Goal: Task Accomplishment & Management: Use online tool/utility

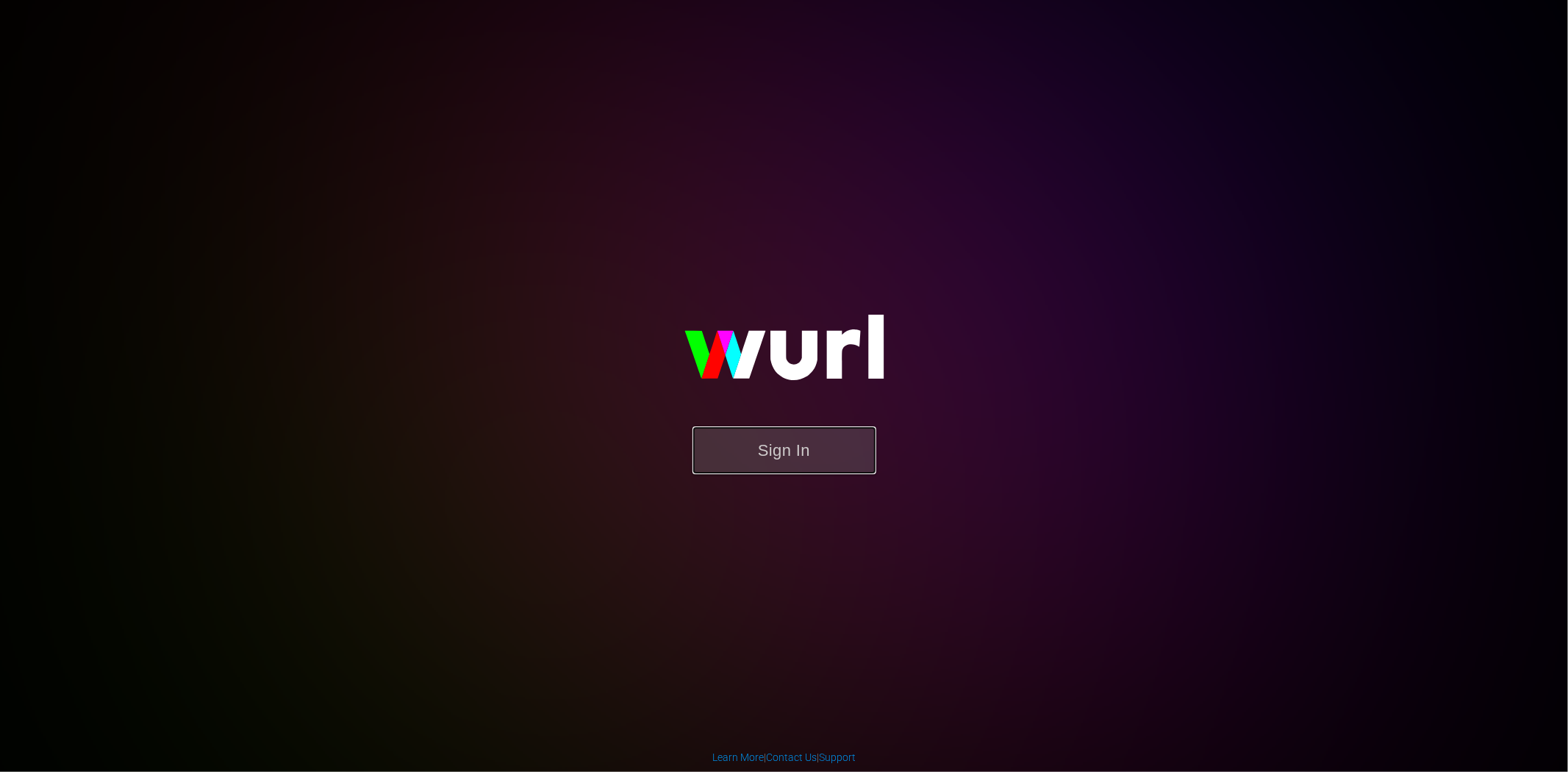
click at [776, 448] on button "Sign In" at bounding box center [784, 450] width 183 height 48
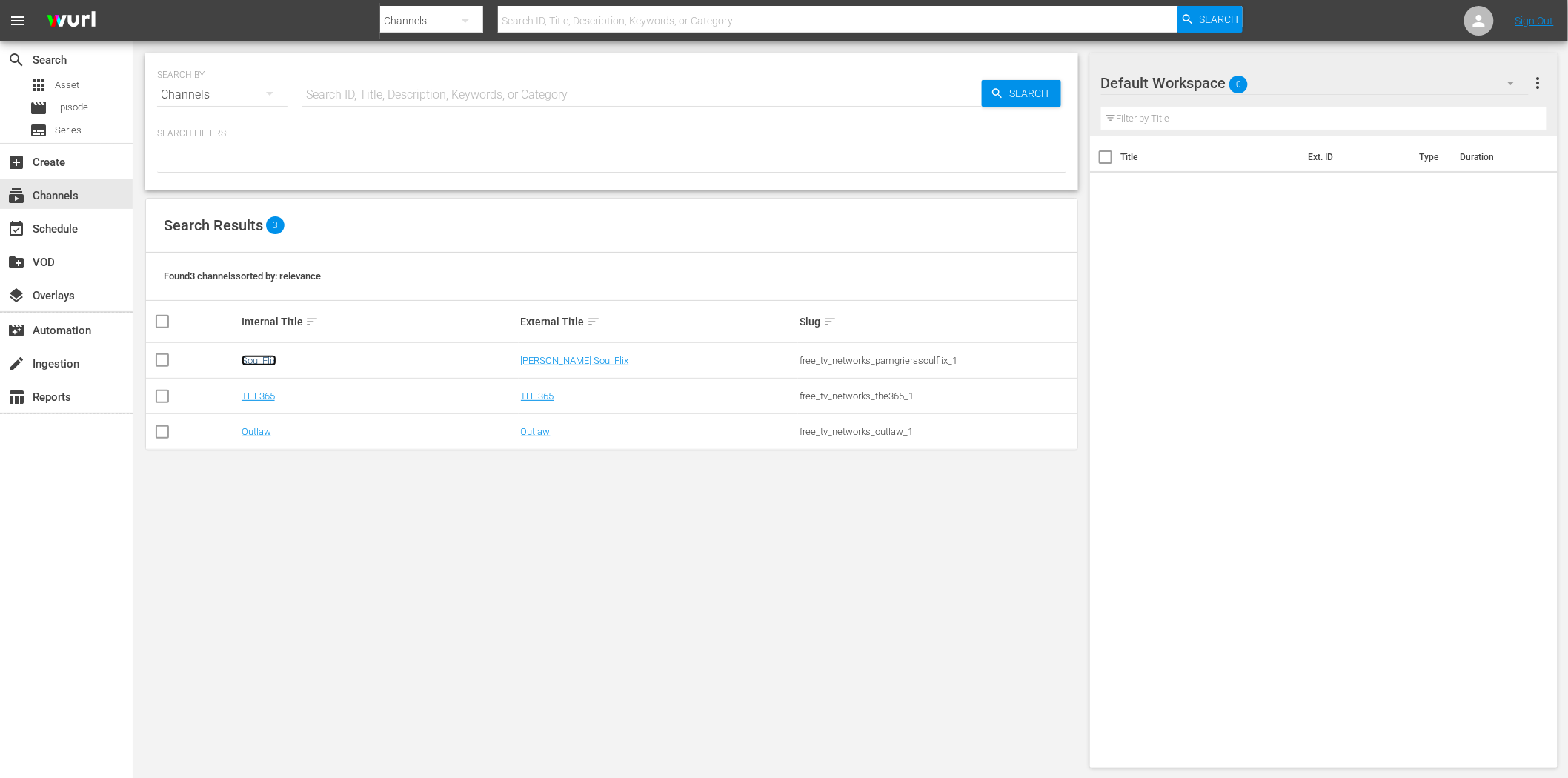
click at [255, 363] on link "Soul Flix" at bounding box center [259, 360] width 35 height 11
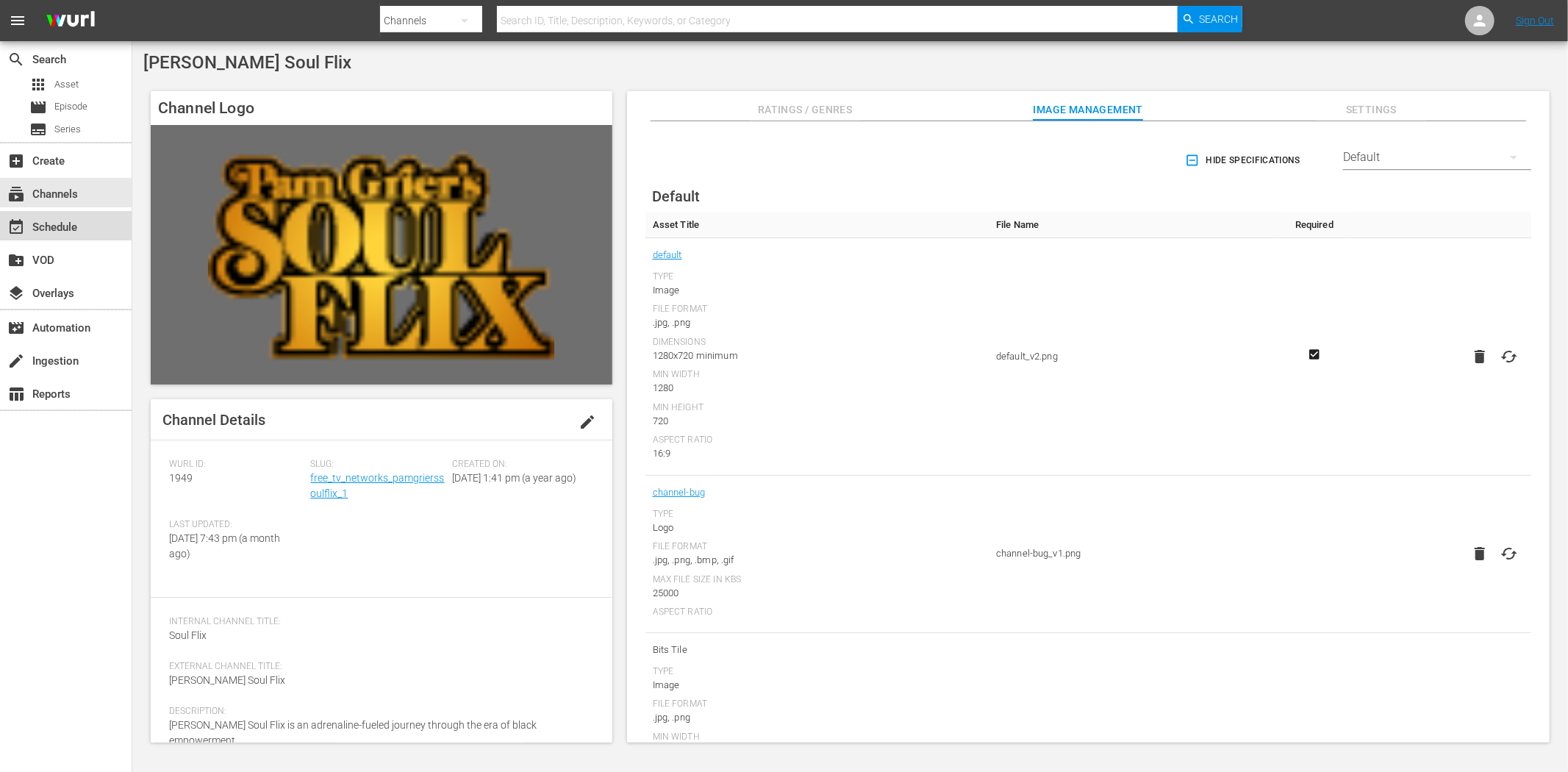
click at [34, 220] on div "event_available Schedule" at bounding box center [41, 224] width 82 height 13
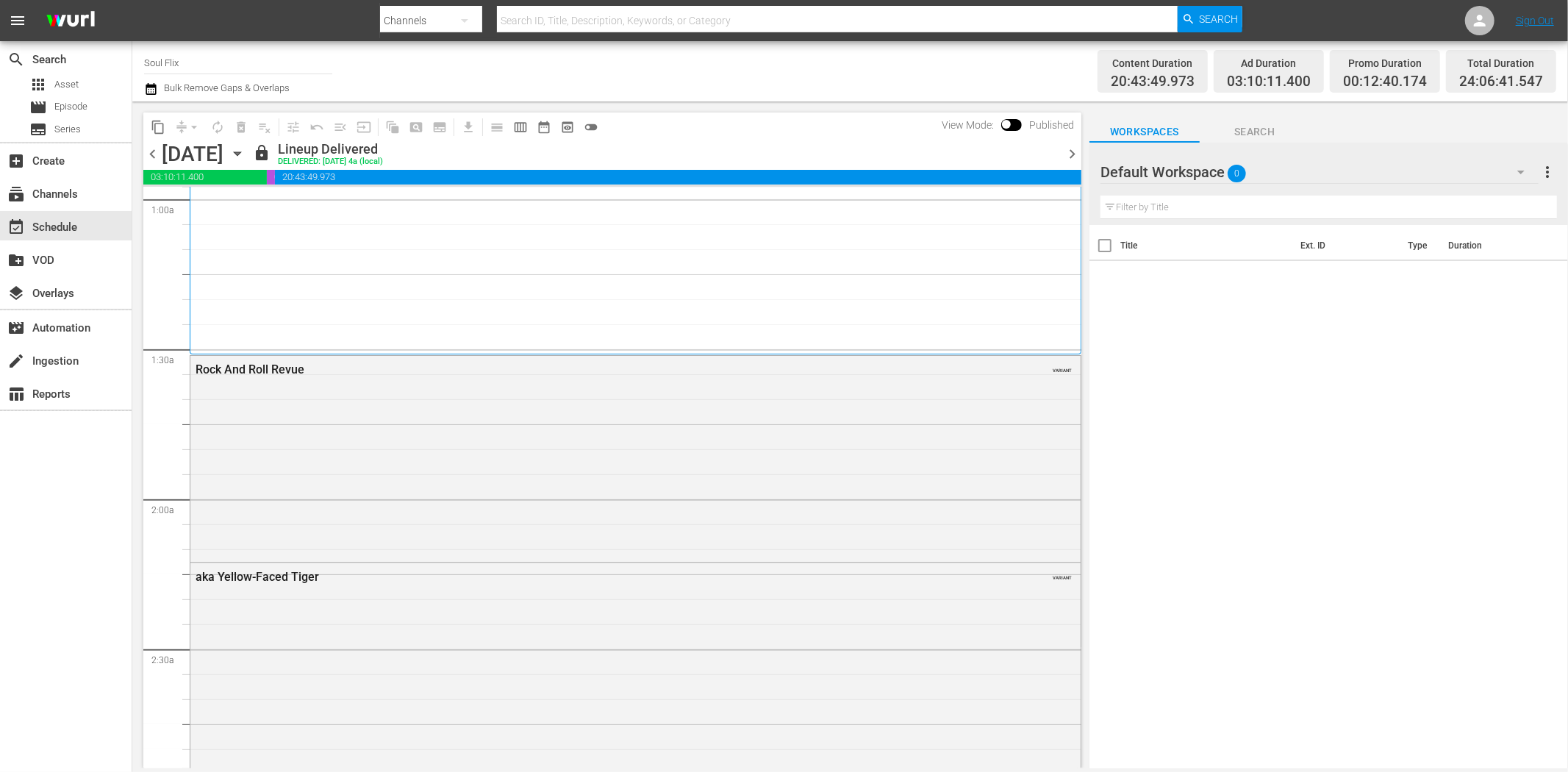
scroll to position [327, 0]
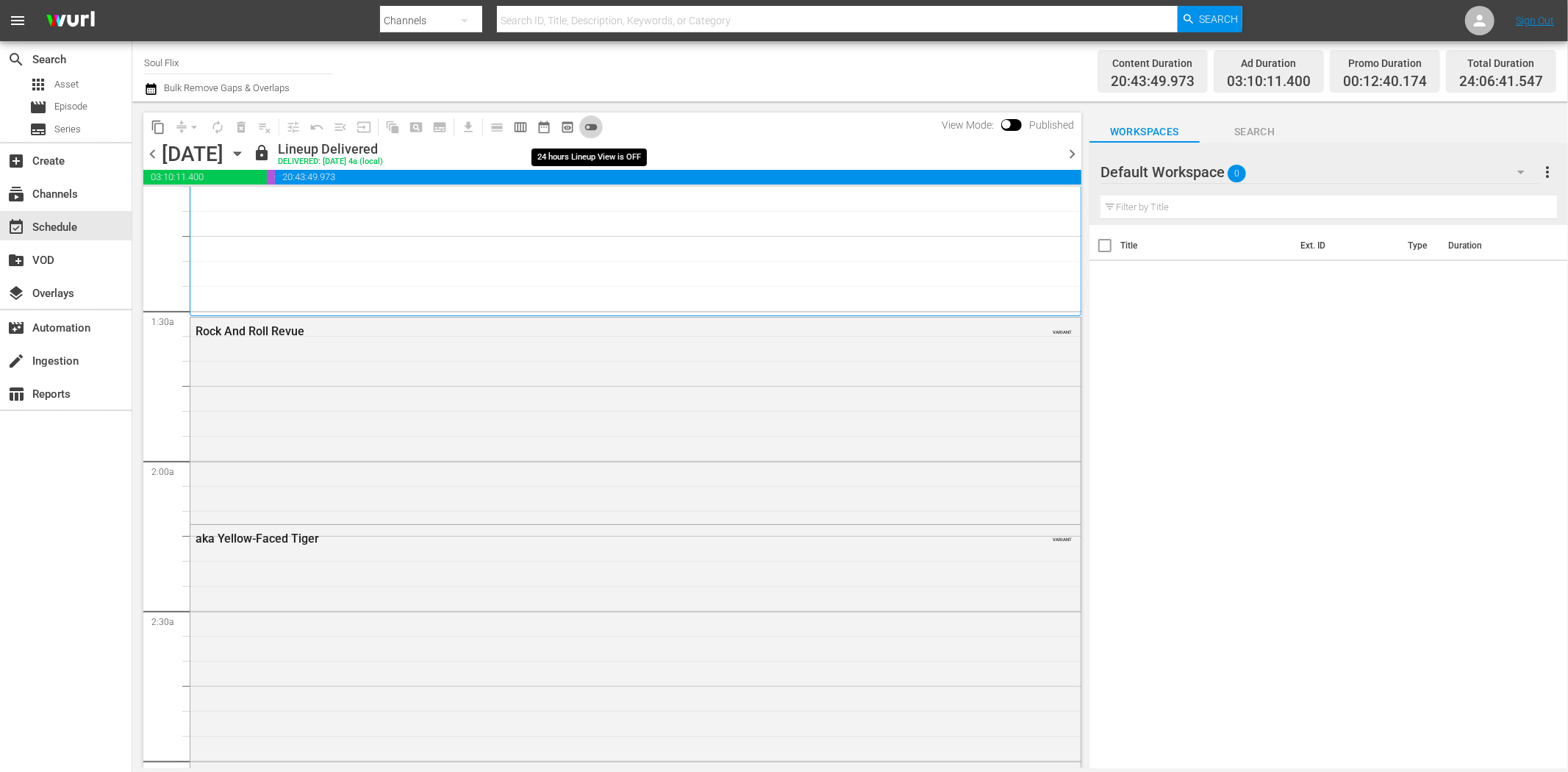
click at [593, 126] on span "toggle_off" at bounding box center [590, 126] width 15 height 15
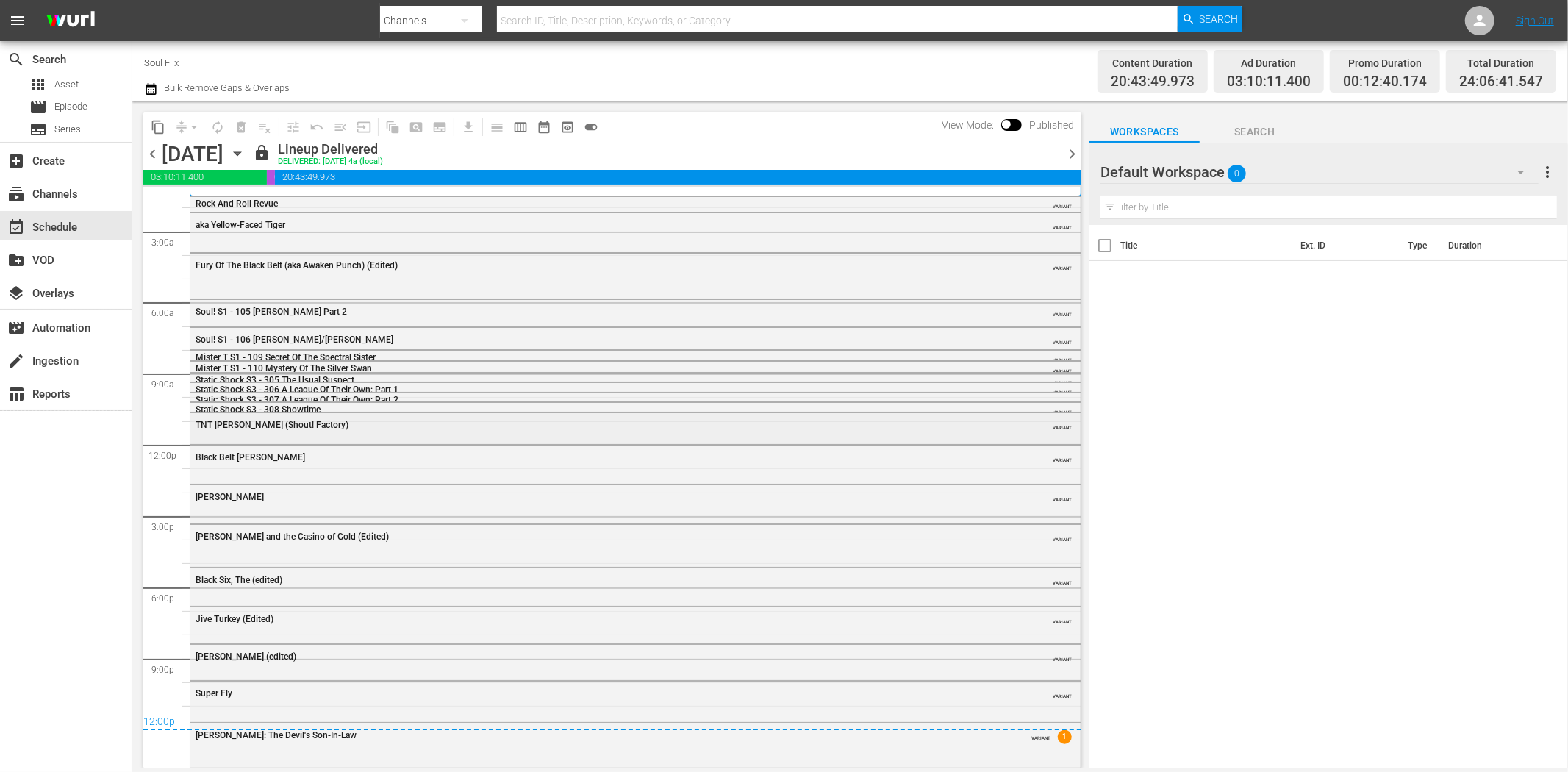
click at [232, 423] on span "TNT [PERSON_NAME] (Shout! Factory)" at bounding box center [272, 425] width 153 height 10
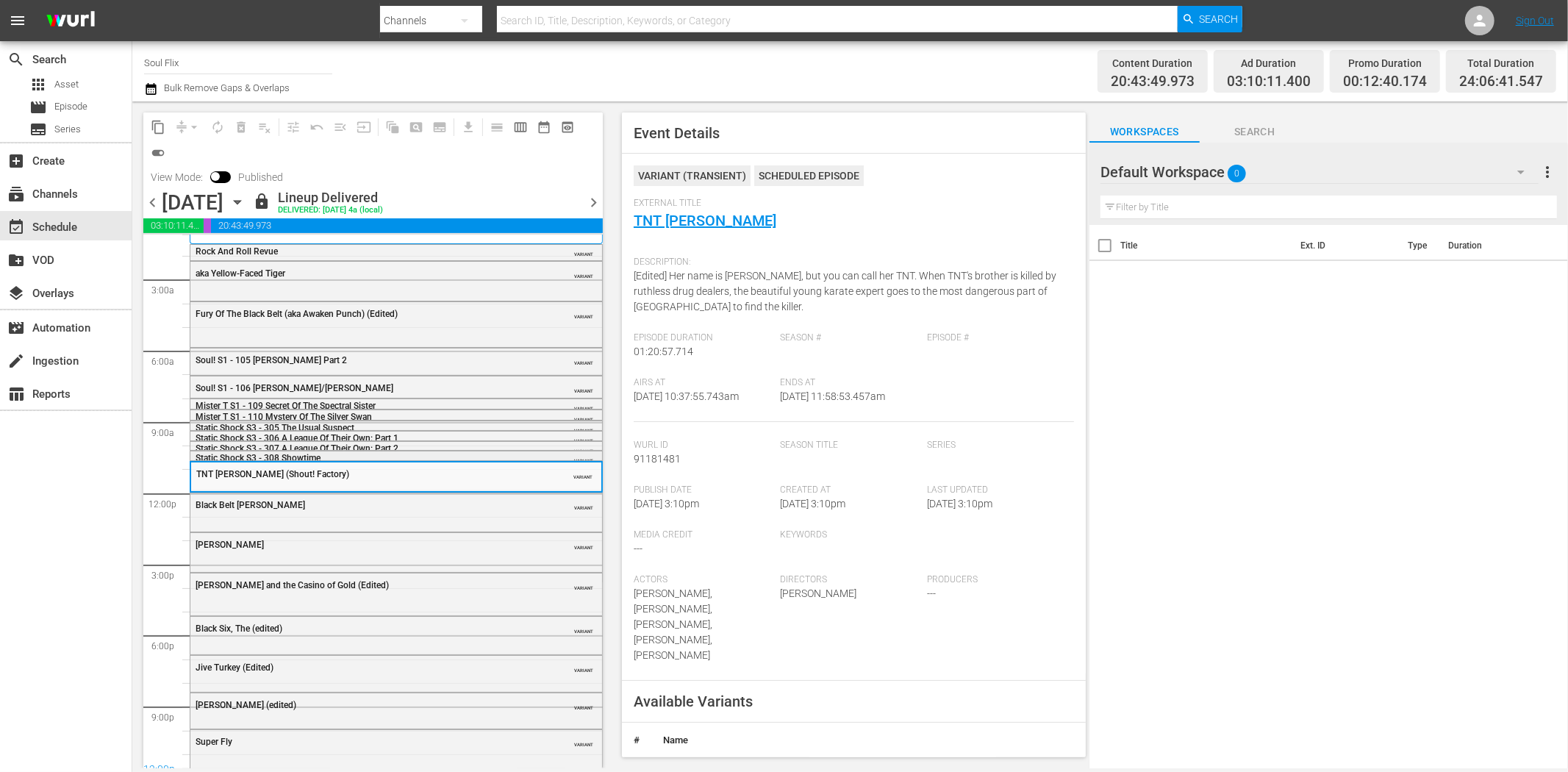
click at [263, 454] on span "Static Shock S3 - 308 Showtime" at bounding box center [258, 458] width 125 height 10
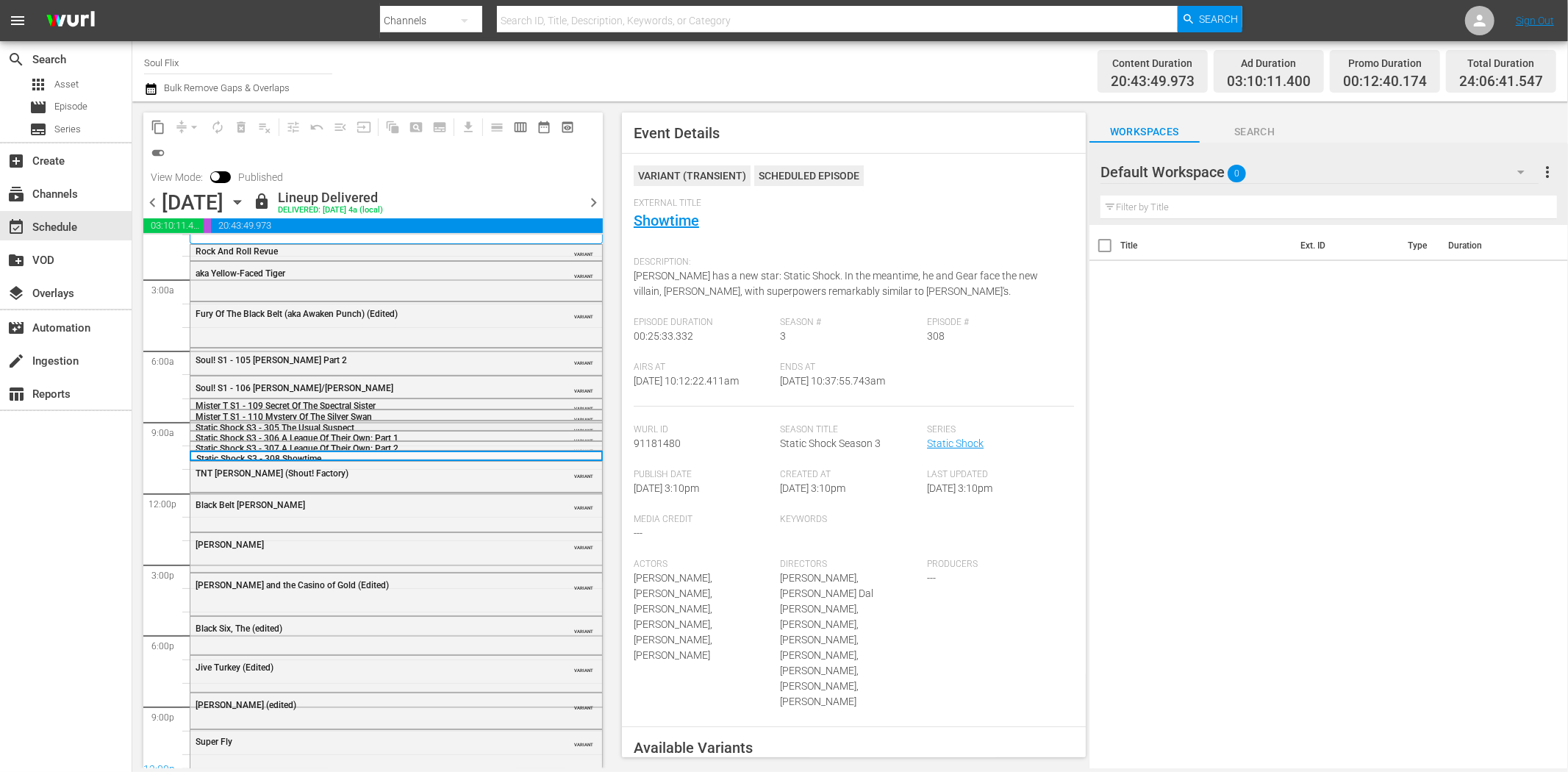
click at [243, 424] on span "Static Shock S3 - 305 The Usual Suspect" at bounding box center [275, 428] width 159 height 10
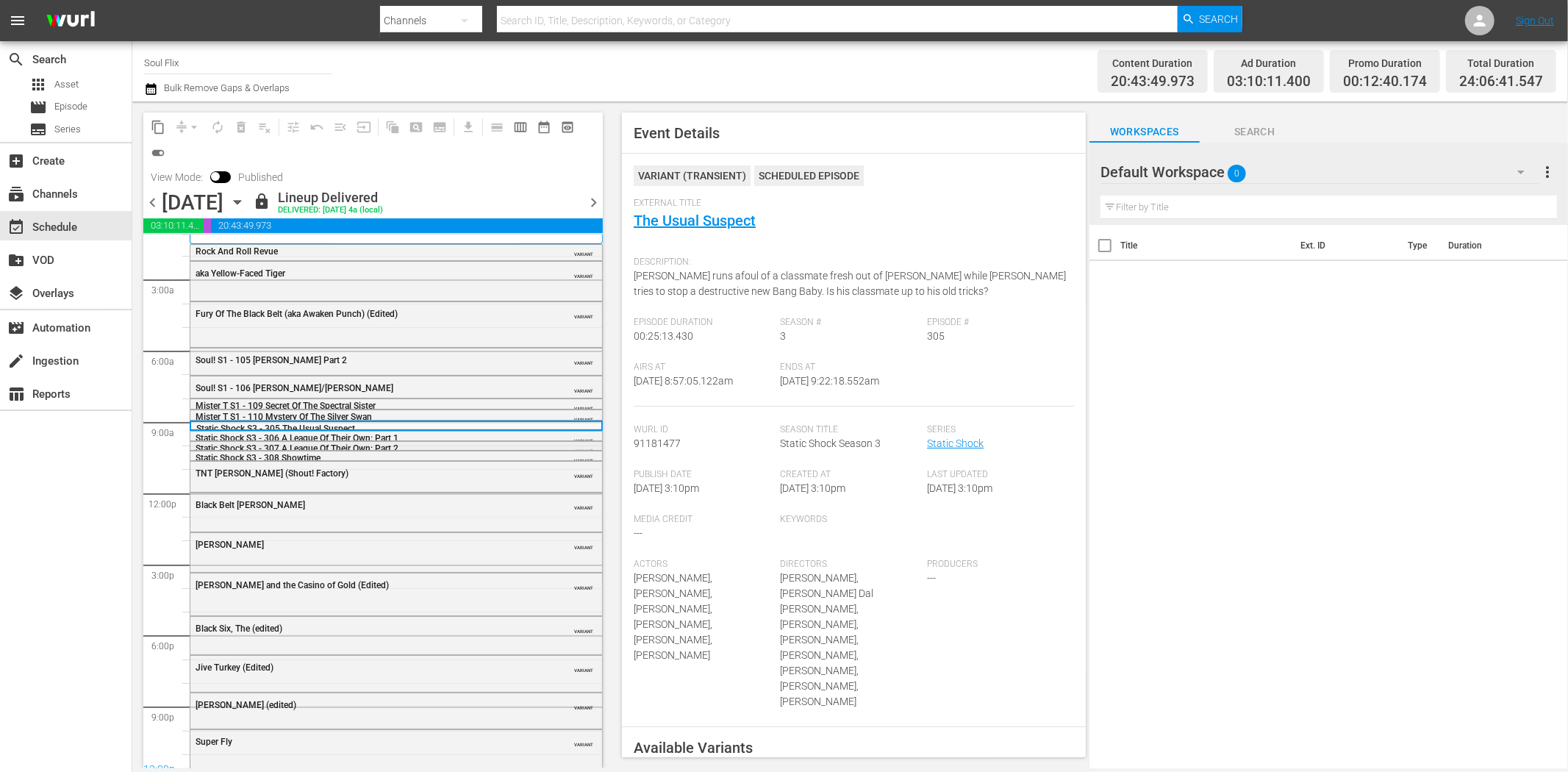
click at [244, 443] on span "Static Shock S3 - 307 A League Of Their Own: Part 2" at bounding box center [297, 448] width 203 height 10
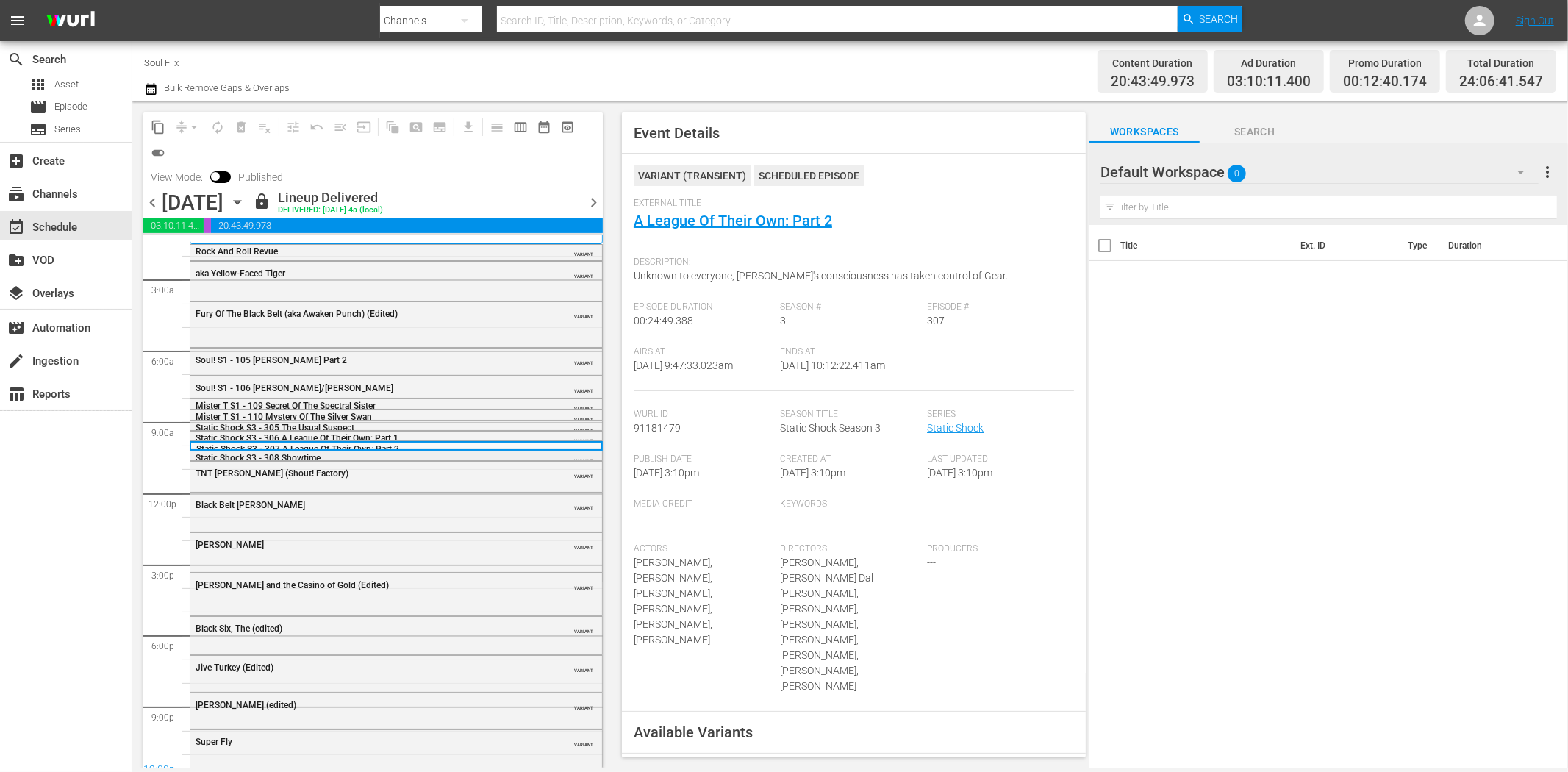
click at [241, 454] on span "Static Shock S3 - 308 Showtime" at bounding box center [258, 458] width 125 height 10
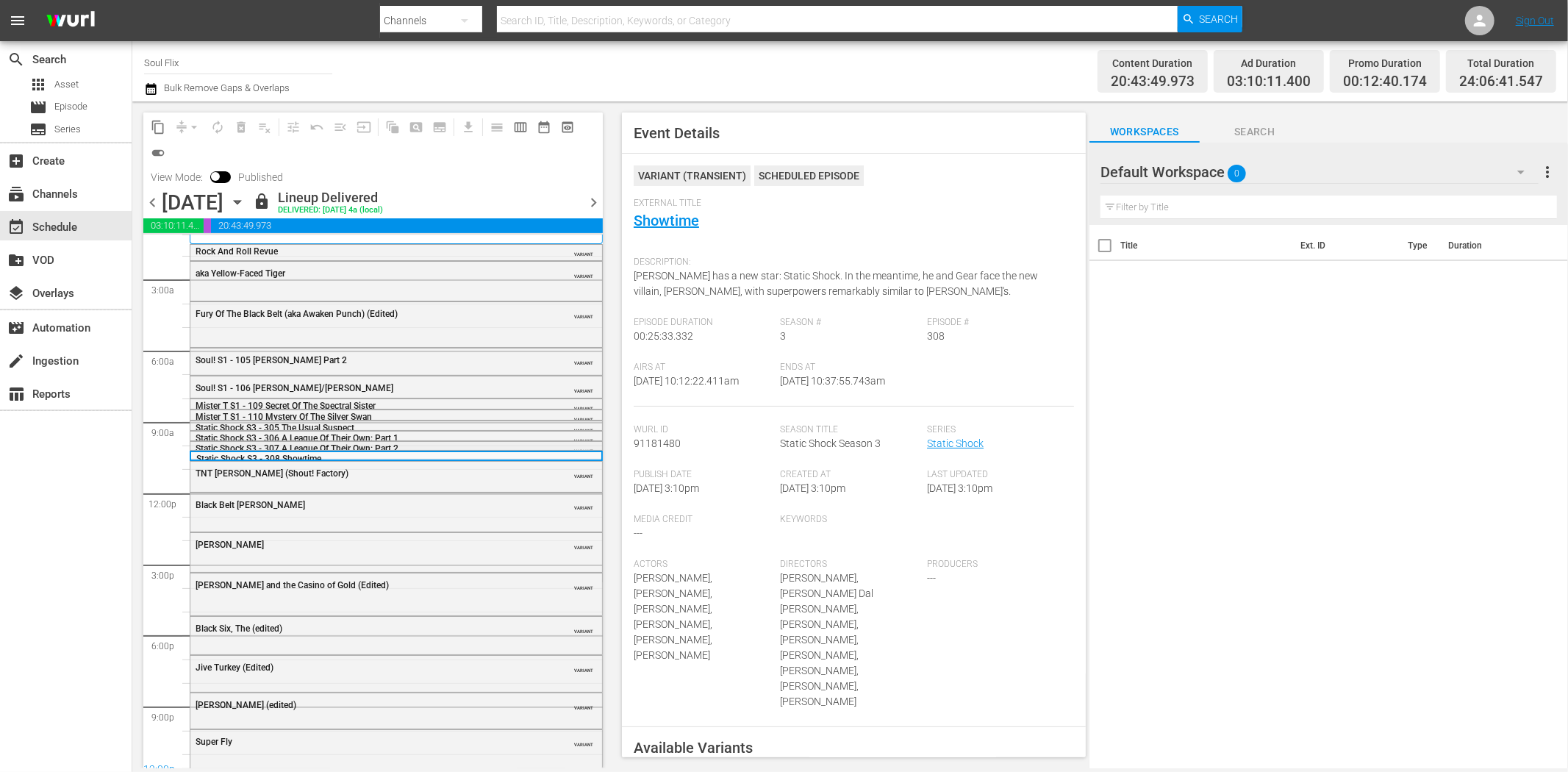
click at [259, 443] on span "Static Shock S3 - 307 A League Of Their Own: Part 2" at bounding box center [297, 448] width 203 height 10
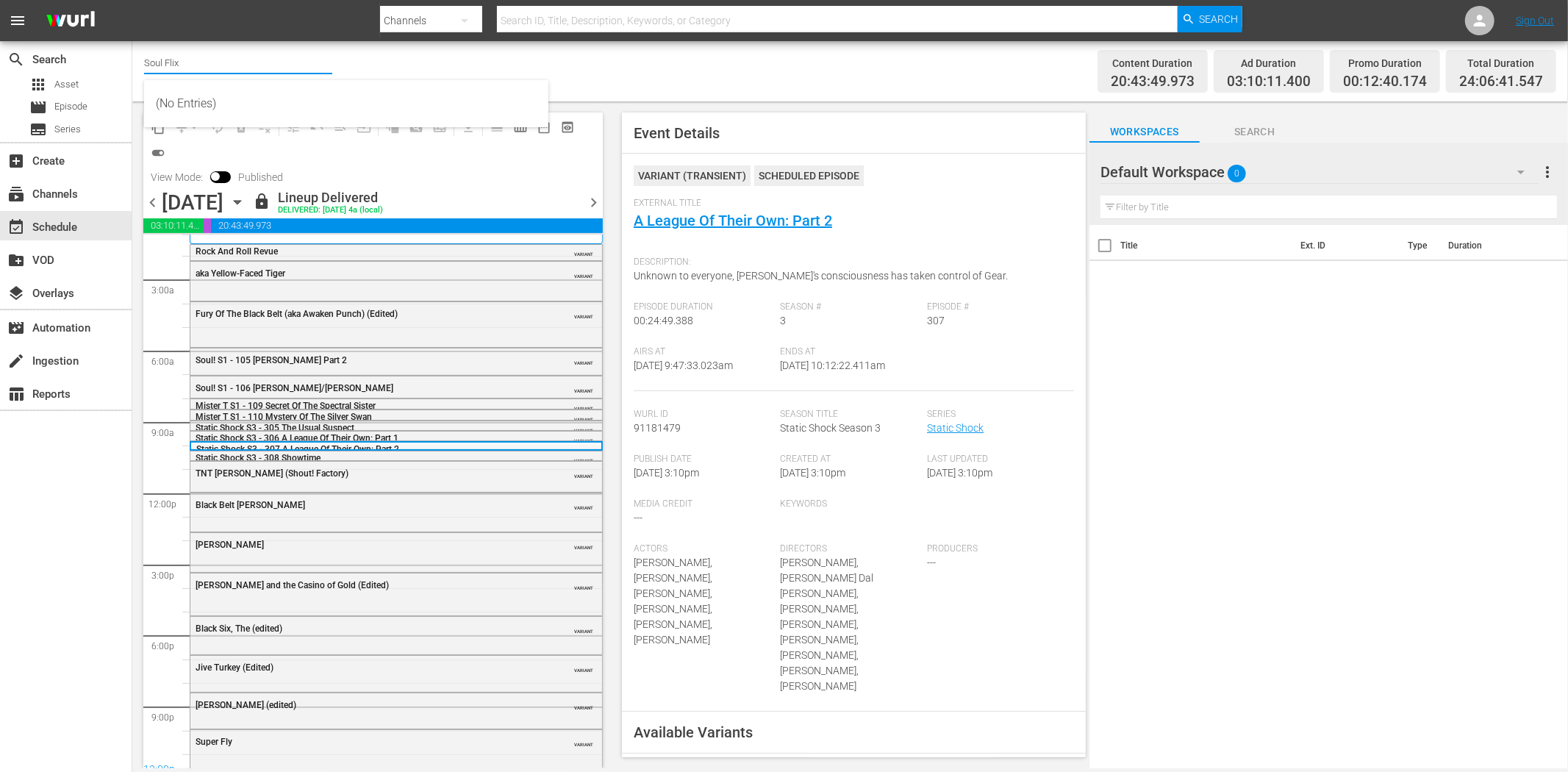
click at [155, 63] on input "Soul Flix" at bounding box center [238, 62] width 188 height 35
click at [107, 309] on hr at bounding box center [65, 310] width 132 height 2
click at [82, 194] on div "subscriptions Channels" at bounding box center [41, 191] width 82 height 13
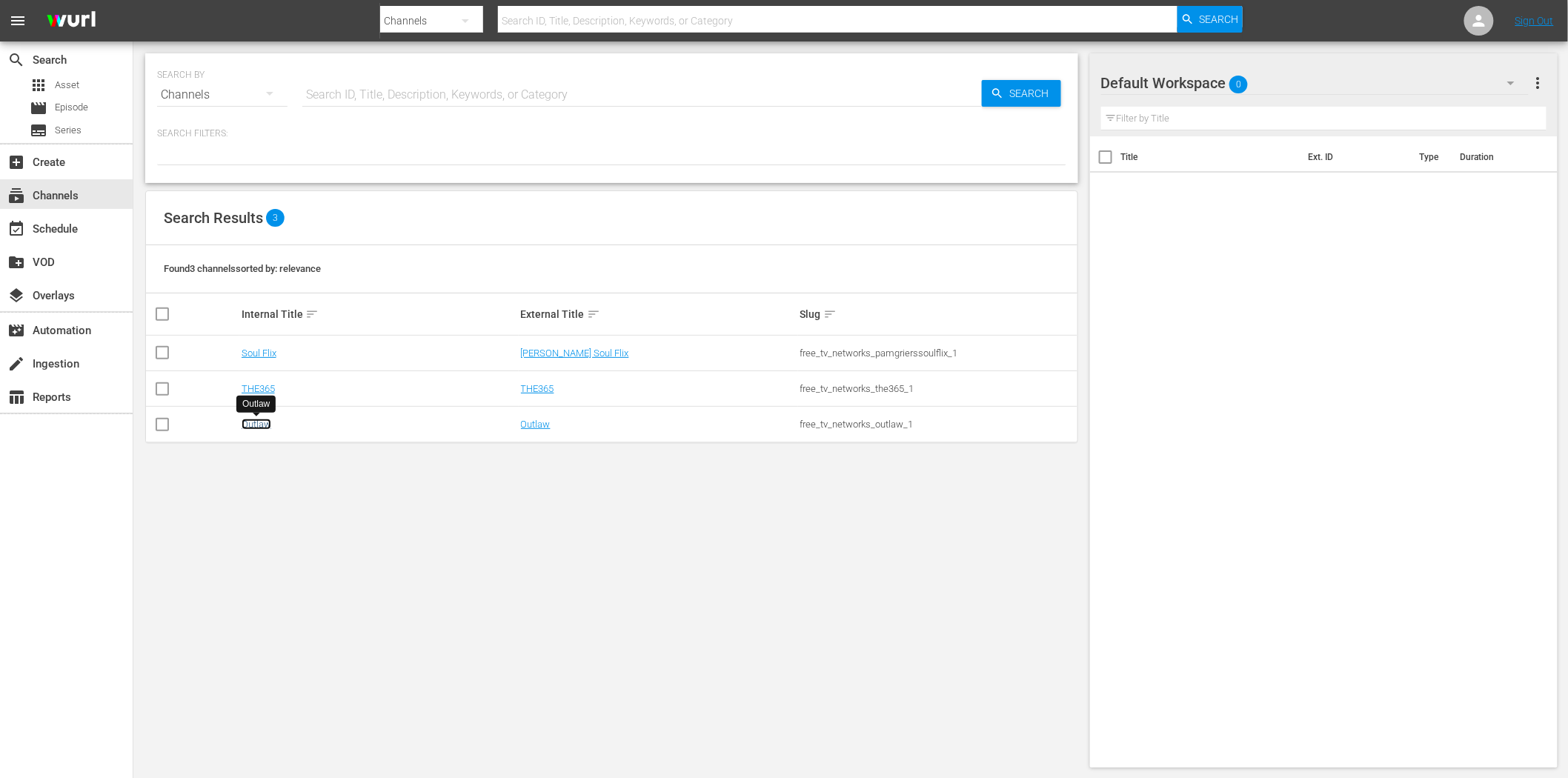
click at [252, 427] on link "Outlaw" at bounding box center [256, 424] width 30 height 11
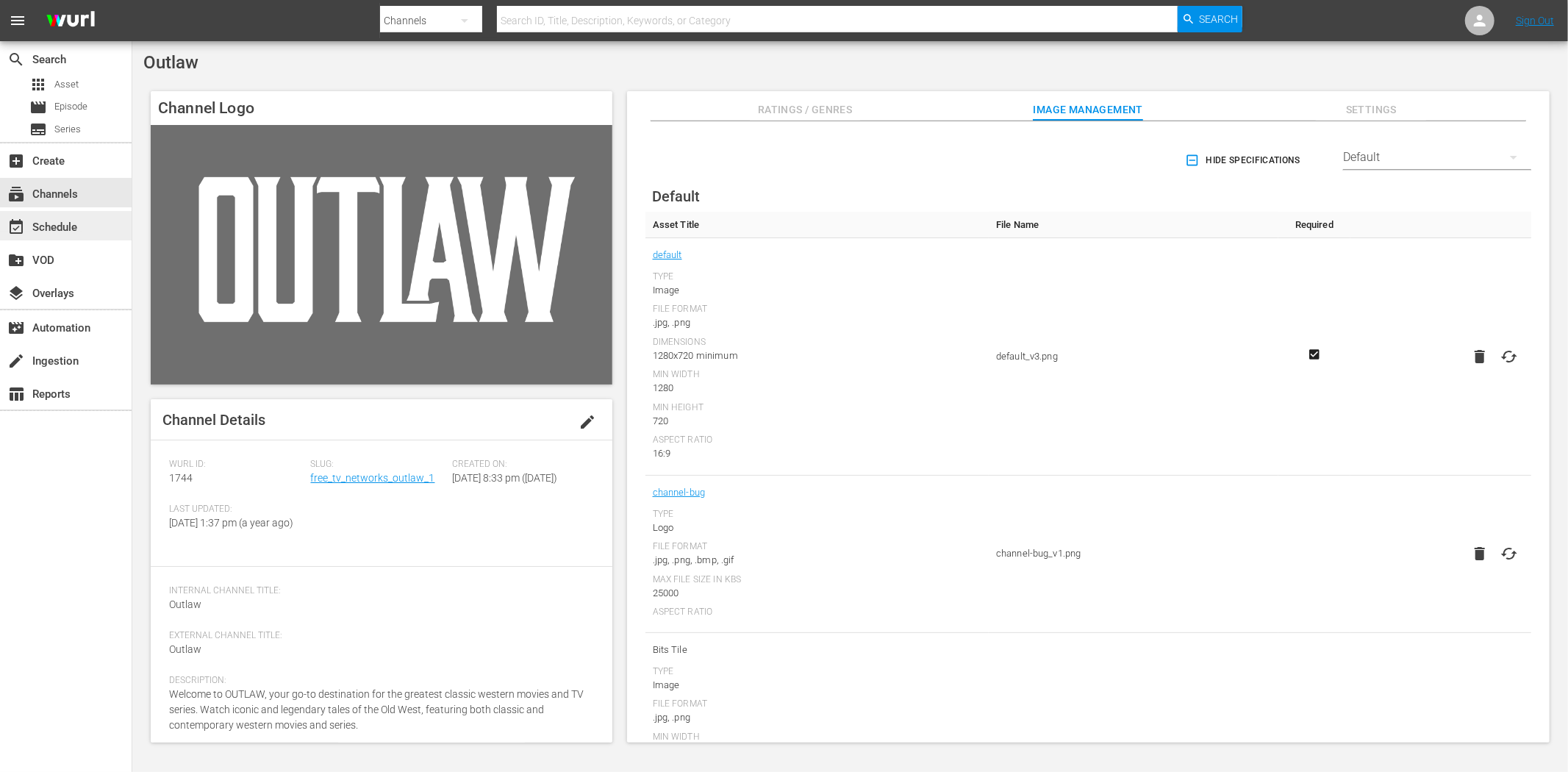
click at [69, 218] on div "event_available Schedule" at bounding box center [41, 224] width 82 height 13
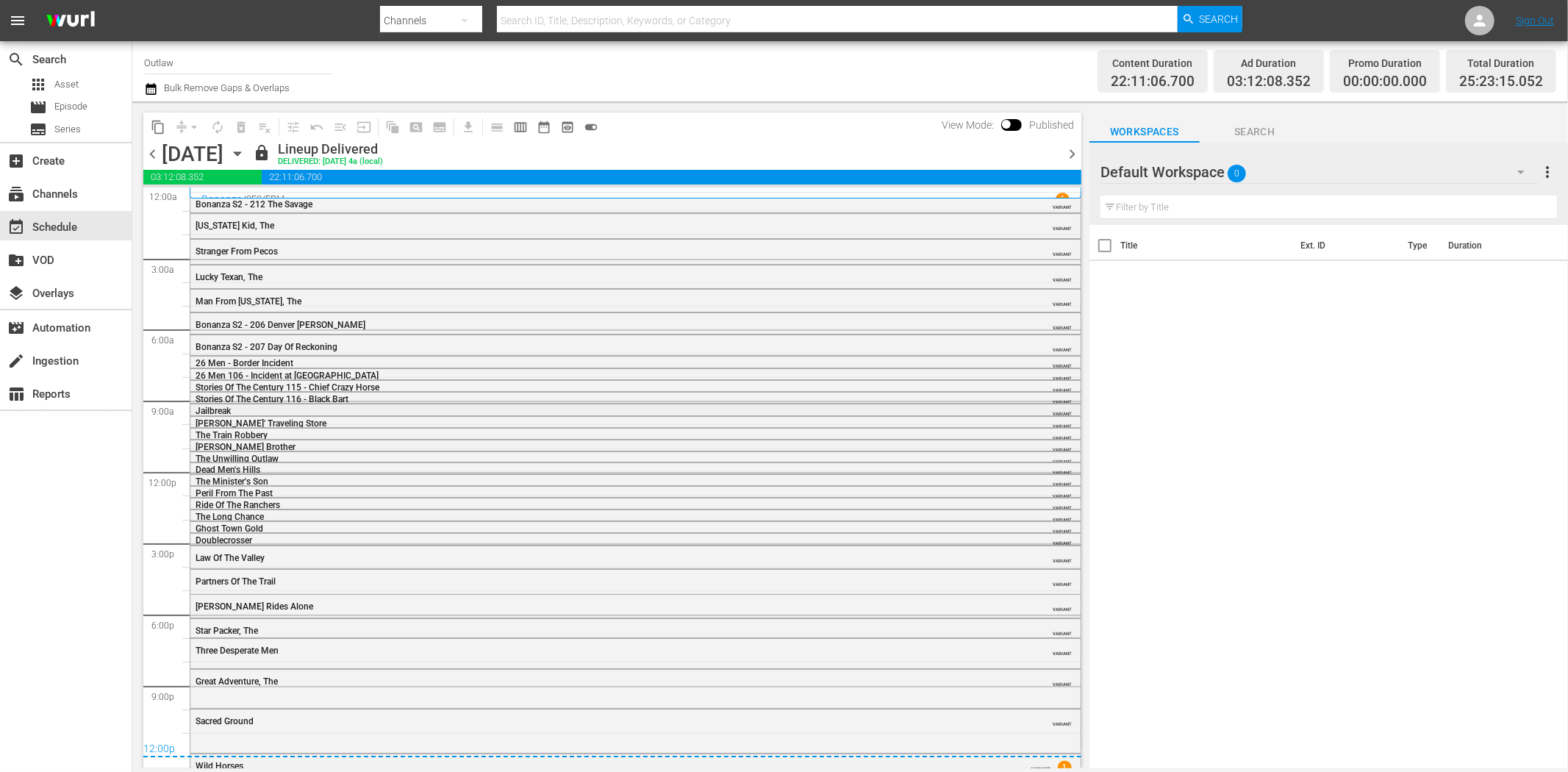
click at [255, 408] on div "Jailbreak" at bounding box center [595, 411] width 799 height 10
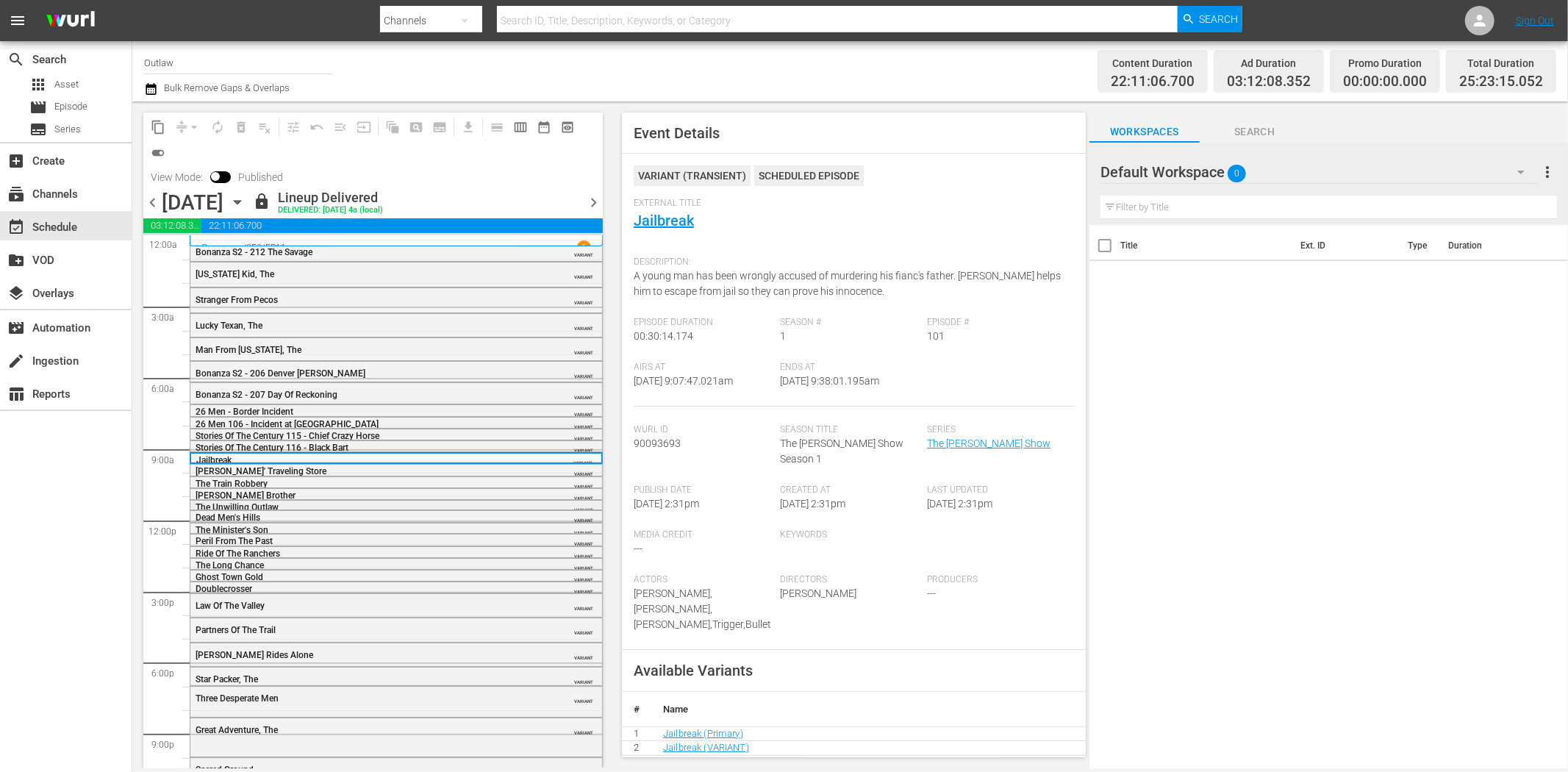
click at [236, 507] on span "The Unwilling Outlaw" at bounding box center [237, 507] width 83 height 10
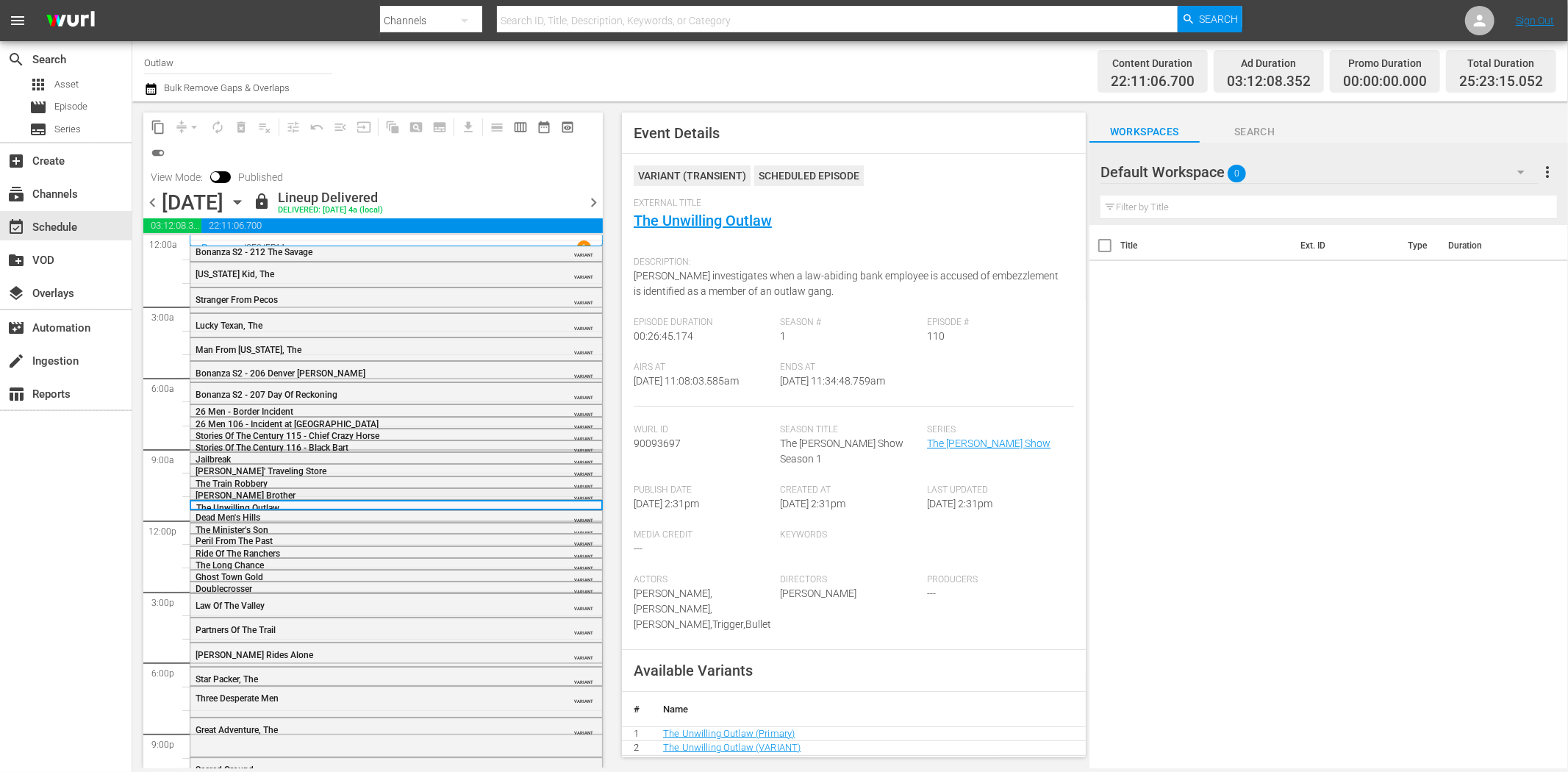
click at [237, 490] on span "[PERSON_NAME] Brother" at bounding box center [246, 495] width 100 height 10
